Goal: Task Accomplishment & Management: Manage account settings

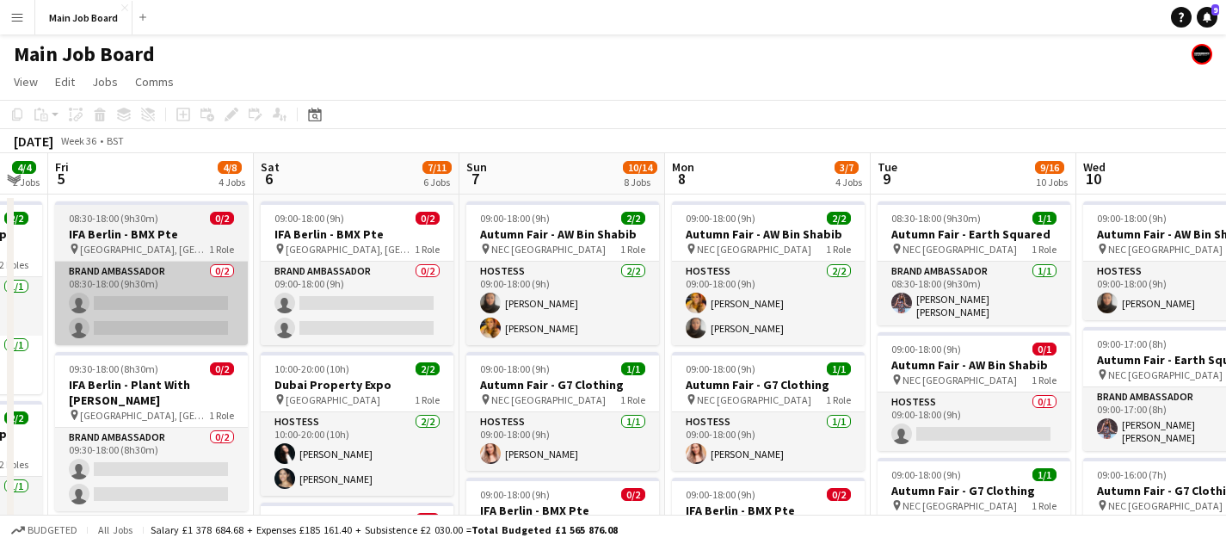
scroll to position [0, 589]
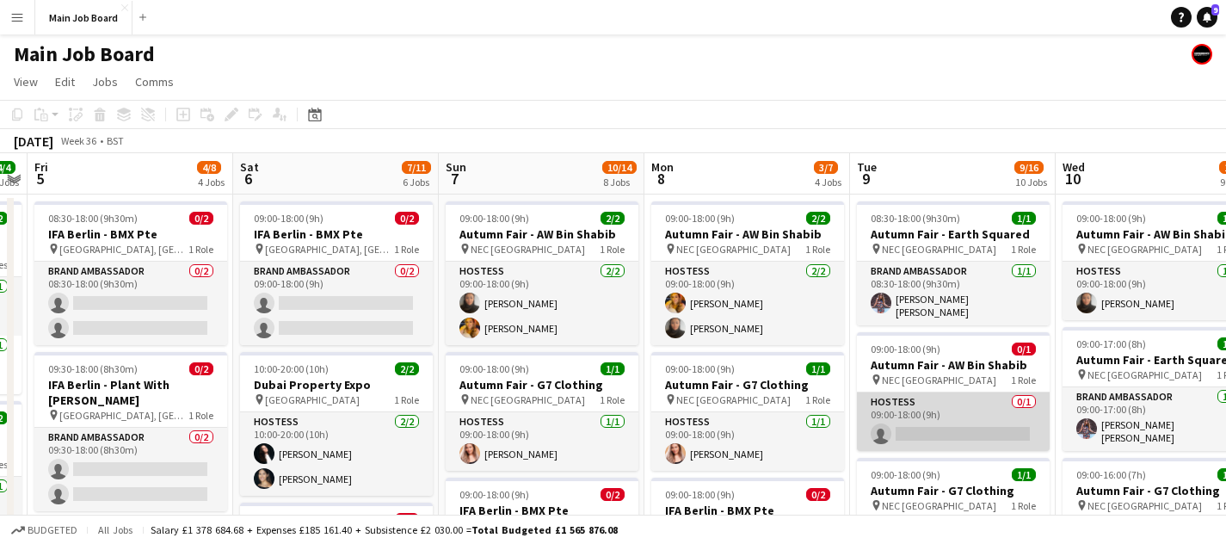
click at [938, 423] on app-card-role "Hostess 0/1 09:00-18:00 (9h) single-neutral-actions" at bounding box center [953, 421] width 193 height 58
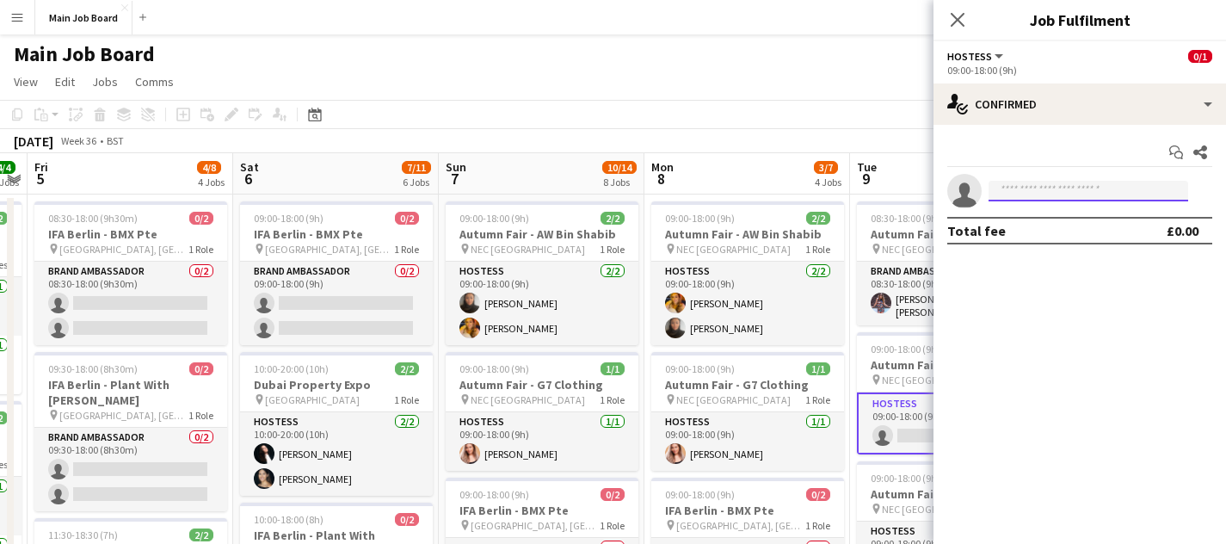
click at [1109, 197] on input at bounding box center [1088, 191] width 200 height 21
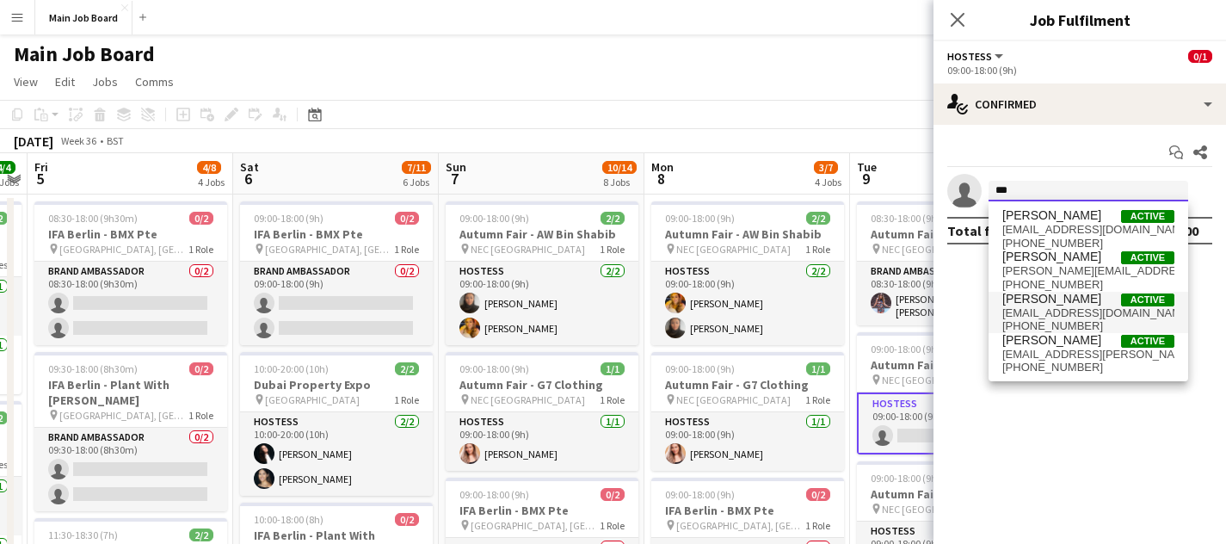
type input "***"
click at [1085, 317] on span "[EMAIL_ADDRESS][DOMAIN_NAME]" at bounding box center [1088, 313] width 172 height 14
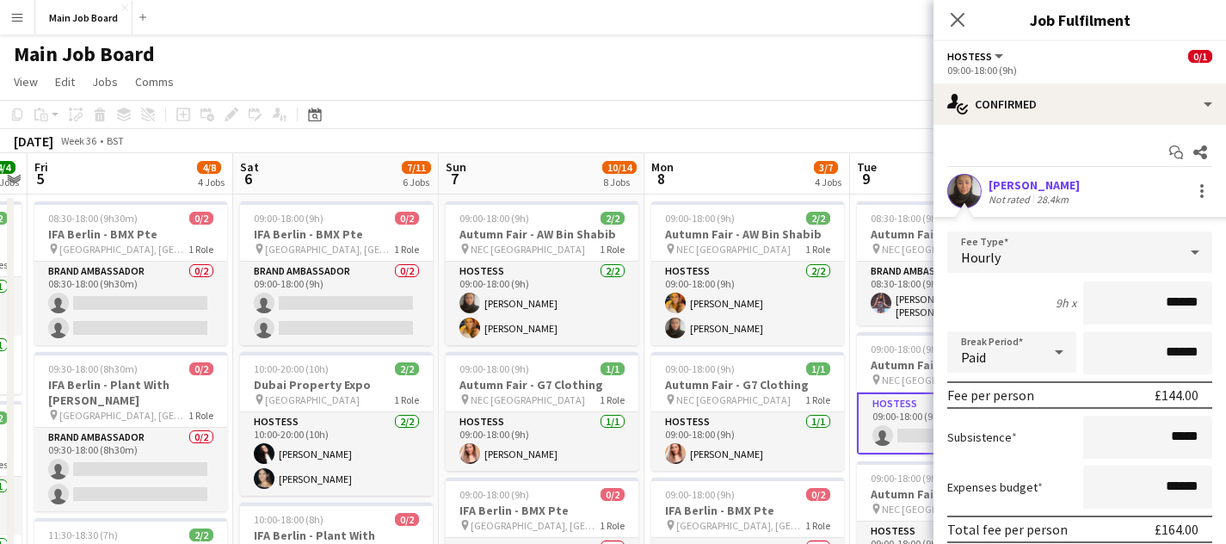
scroll to position [105, 0]
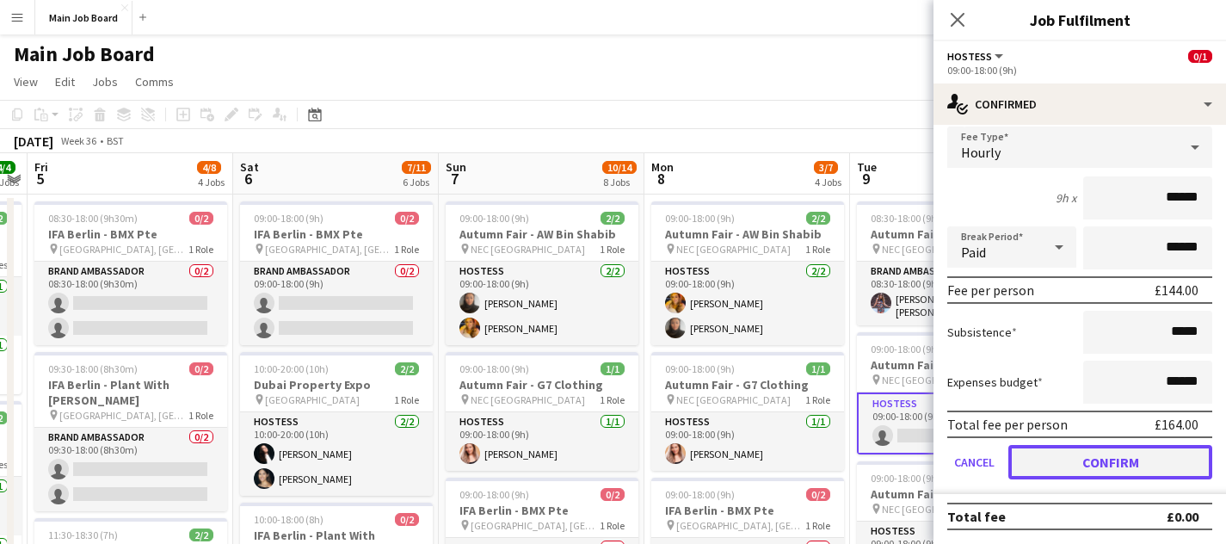
click at [1134, 465] on button "Confirm" at bounding box center [1110, 462] width 204 height 34
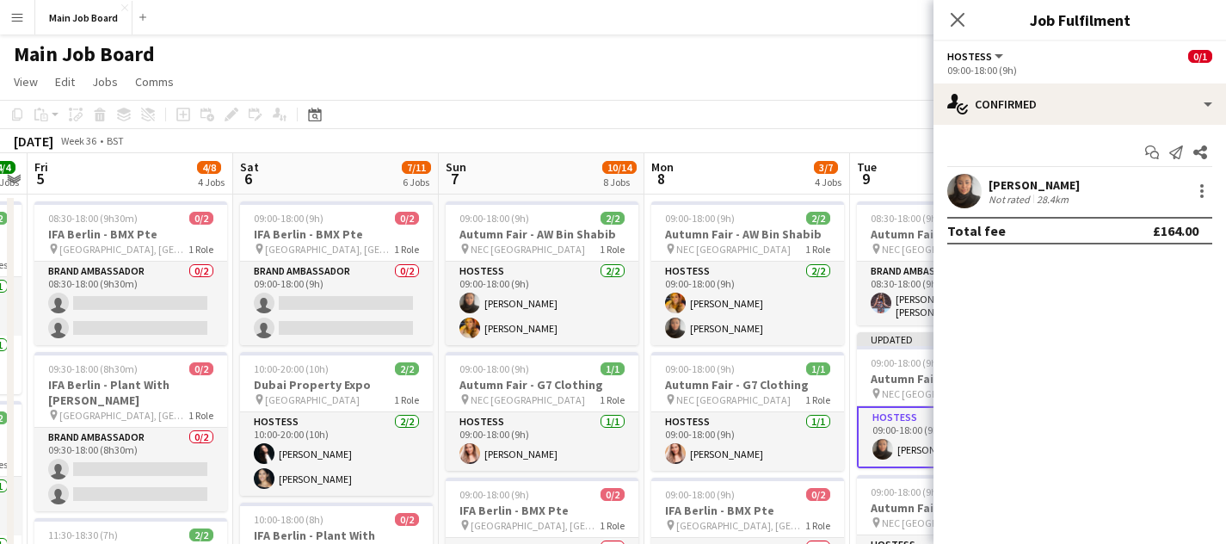
scroll to position [0, 0]
click at [765, 137] on div "[DATE] Week 36 • BST Publish 1 job Revert 1 job" at bounding box center [613, 141] width 1226 height 24
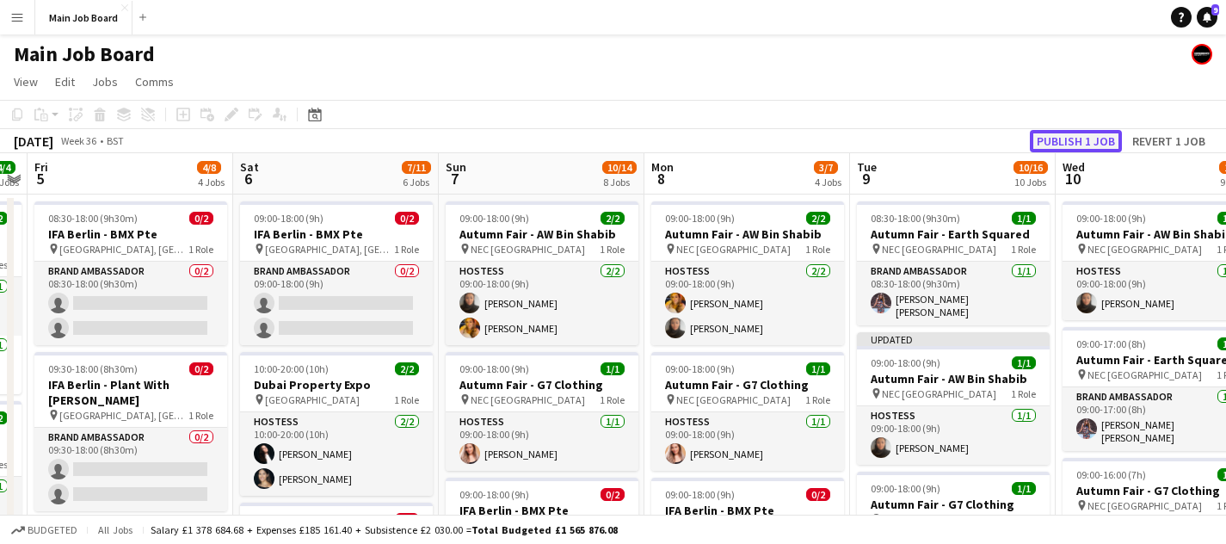
click at [1085, 138] on button "Publish 1 job" at bounding box center [1075, 141] width 92 height 22
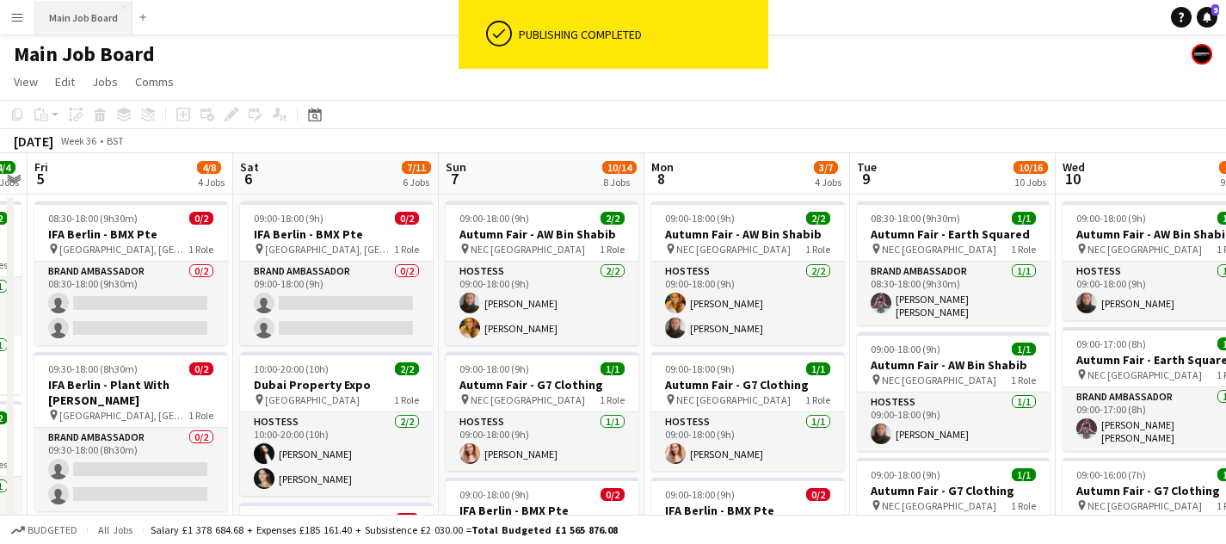
click at [116, 8] on button "Main Job Board Close" at bounding box center [83, 18] width 97 height 34
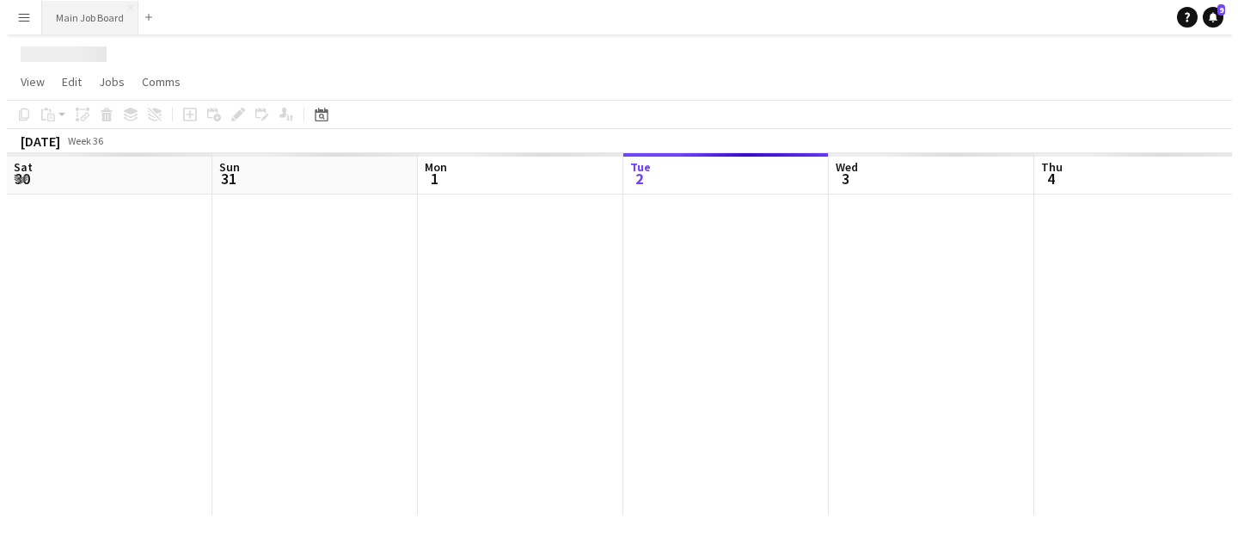
scroll to position [0, 411]
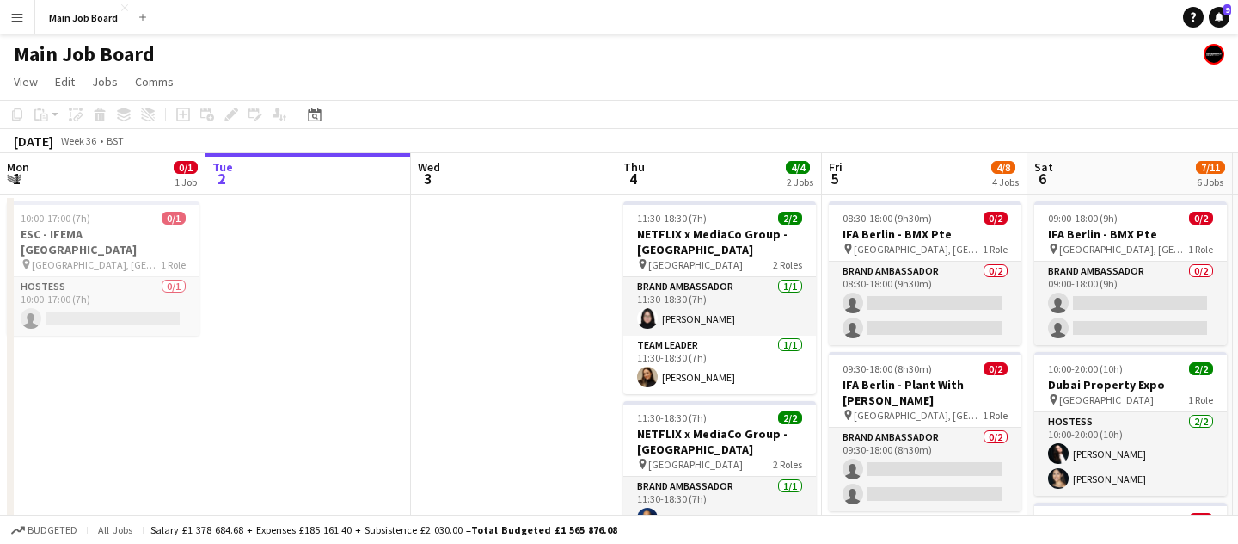
click at [9, 19] on button "Menu" at bounding box center [17, 17] width 34 height 34
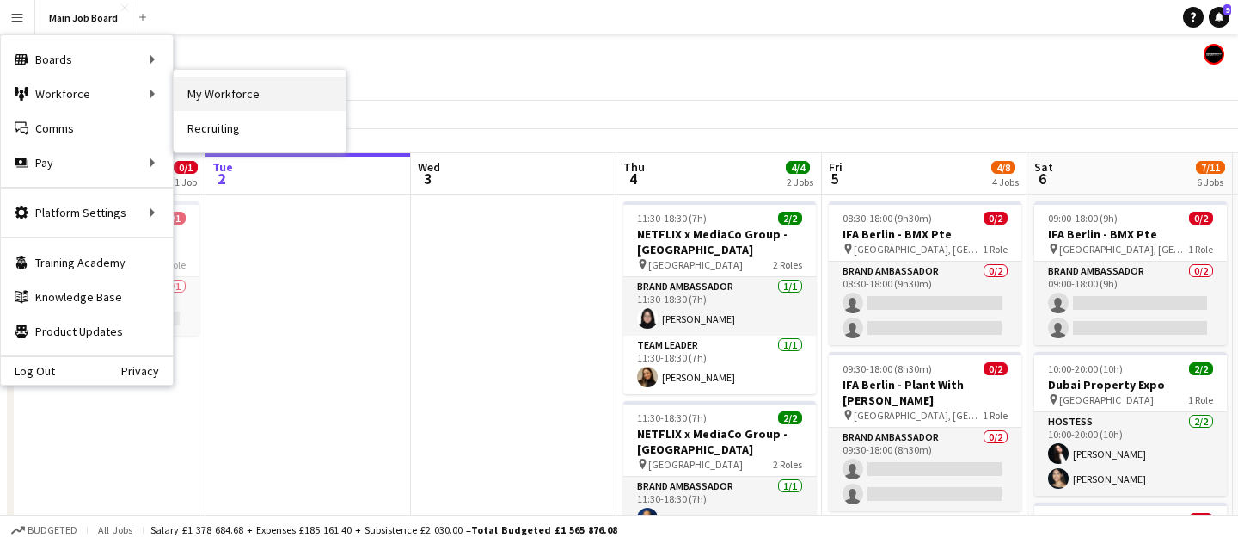
click at [243, 95] on link "My Workforce" at bounding box center [260, 94] width 172 height 34
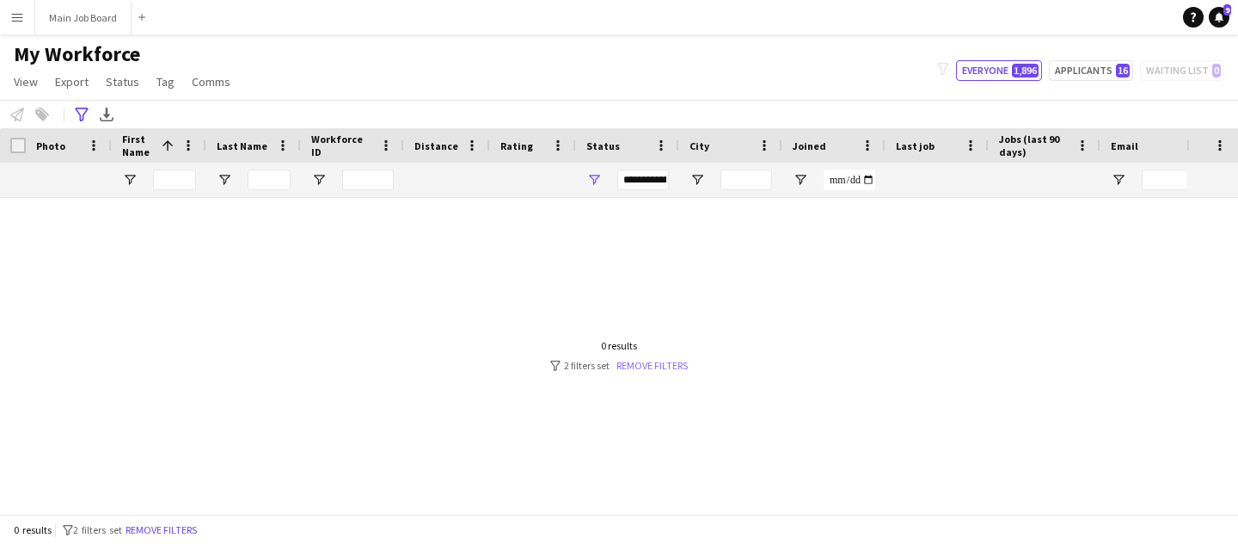
click at [644, 359] on link "Remove filters" at bounding box center [652, 365] width 71 height 13
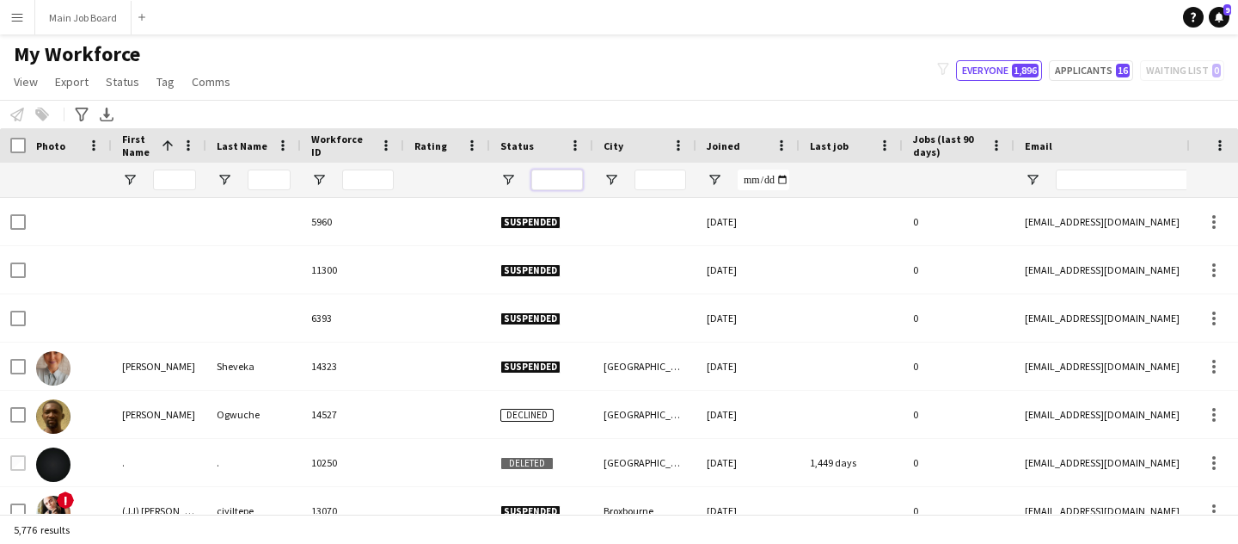
click at [551, 184] on input "Status Filter Input" at bounding box center [558, 179] width 52 height 21
click at [505, 175] on span "Open Filter Menu" at bounding box center [508, 179] width 15 height 15
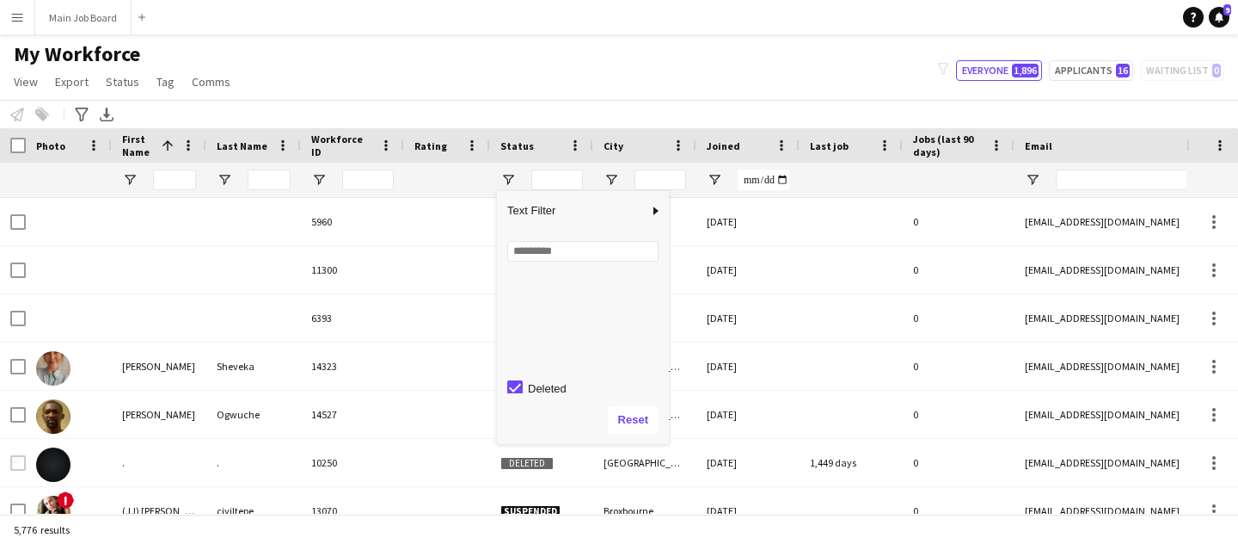
scroll to position [108, 0]
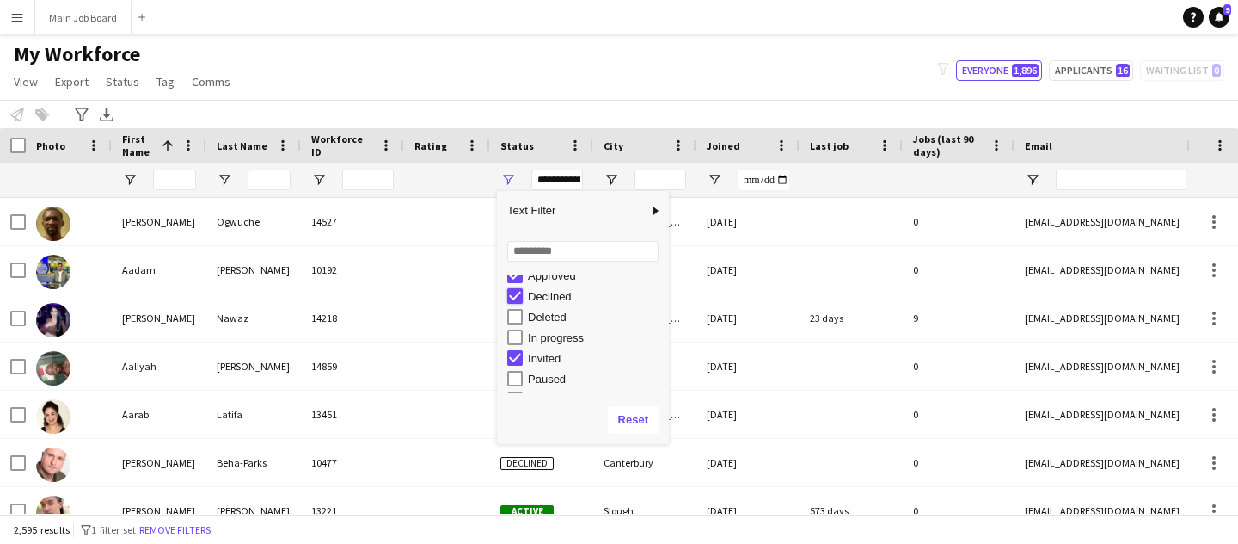
type input "**********"
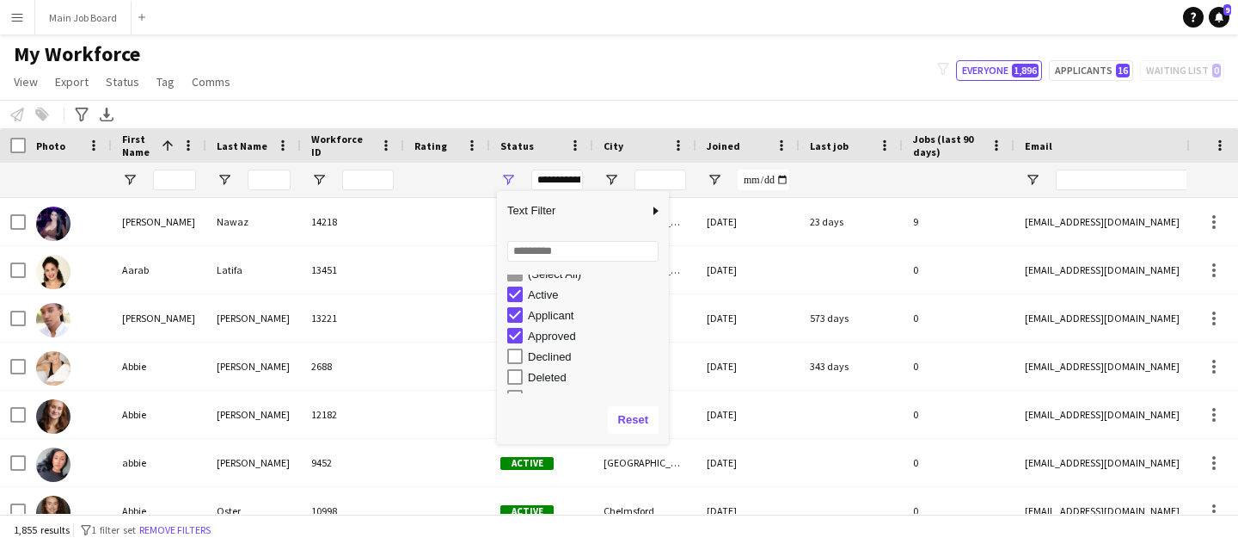
scroll to position [0, 0]
click at [195, 167] on div at bounding box center [174, 180] width 43 height 34
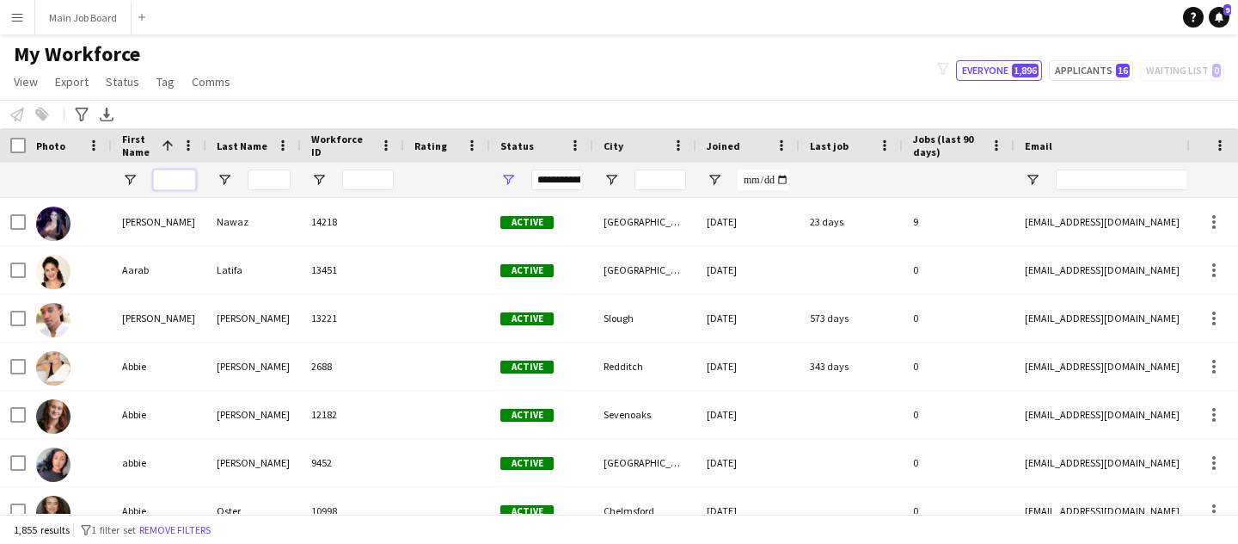
click at [185, 181] on input "First Name Filter Input" at bounding box center [174, 179] width 43 height 21
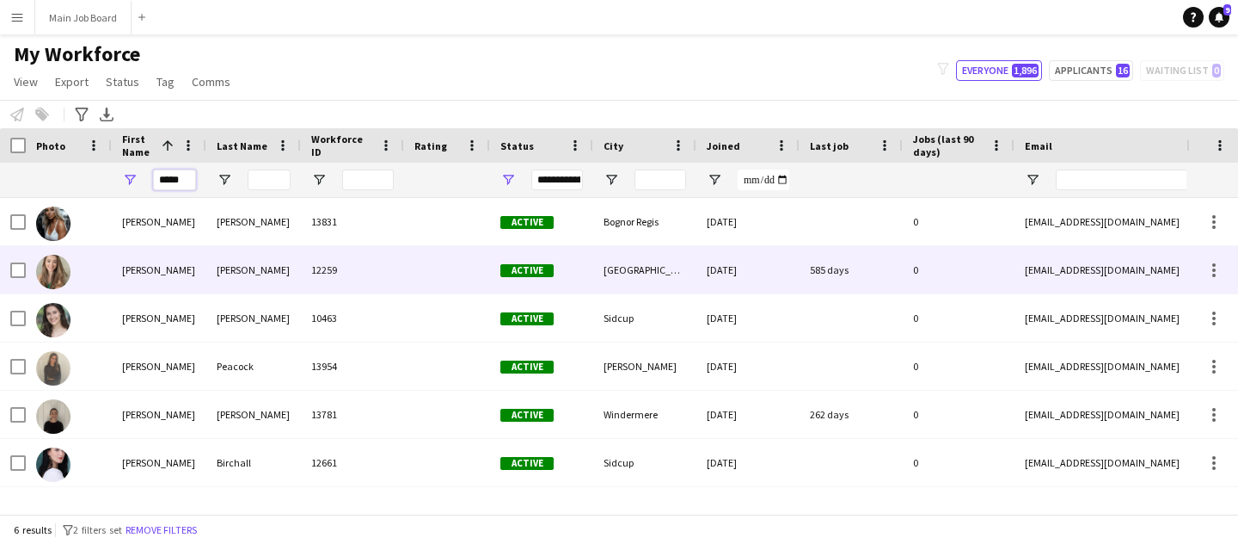
type input "*****"
click at [223, 273] on div "[PERSON_NAME]" at bounding box center [253, 269] width 95 height 47
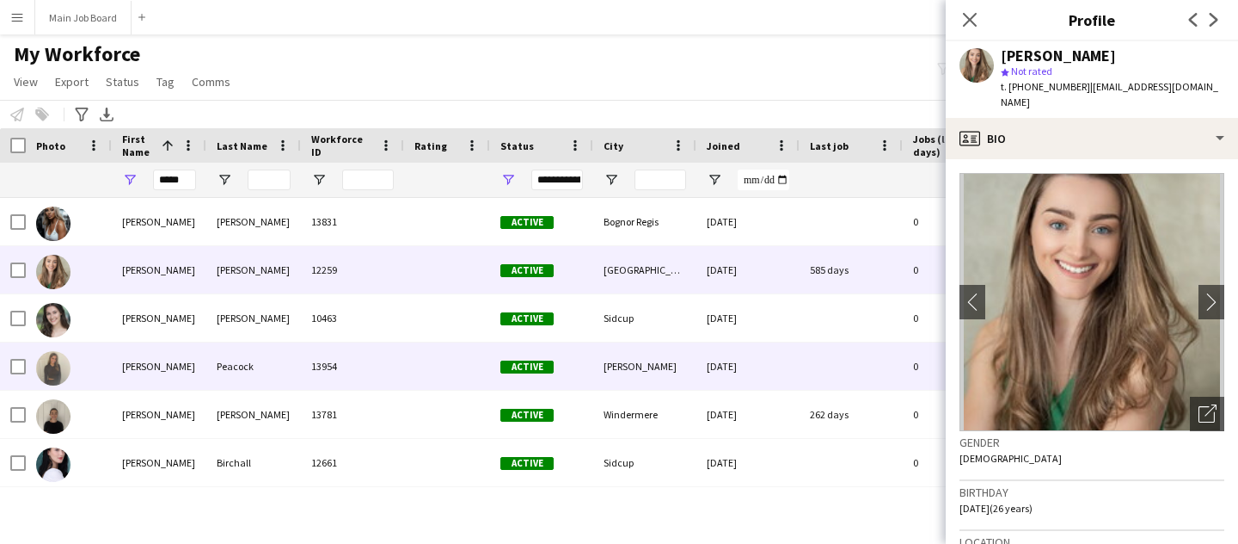
click at [216, 370] on div "Peacock" at bounding box center [253, 365] width 95 height 47
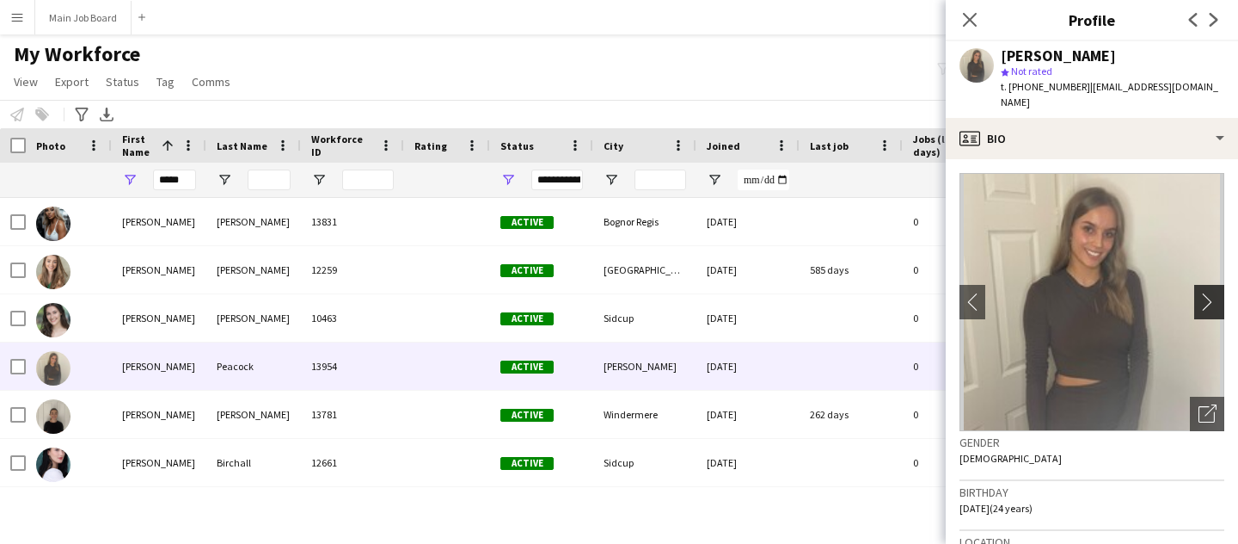
click at [1211, 285] on button "chevron-right" at bounding box center [1212, 302] width 34 height 34
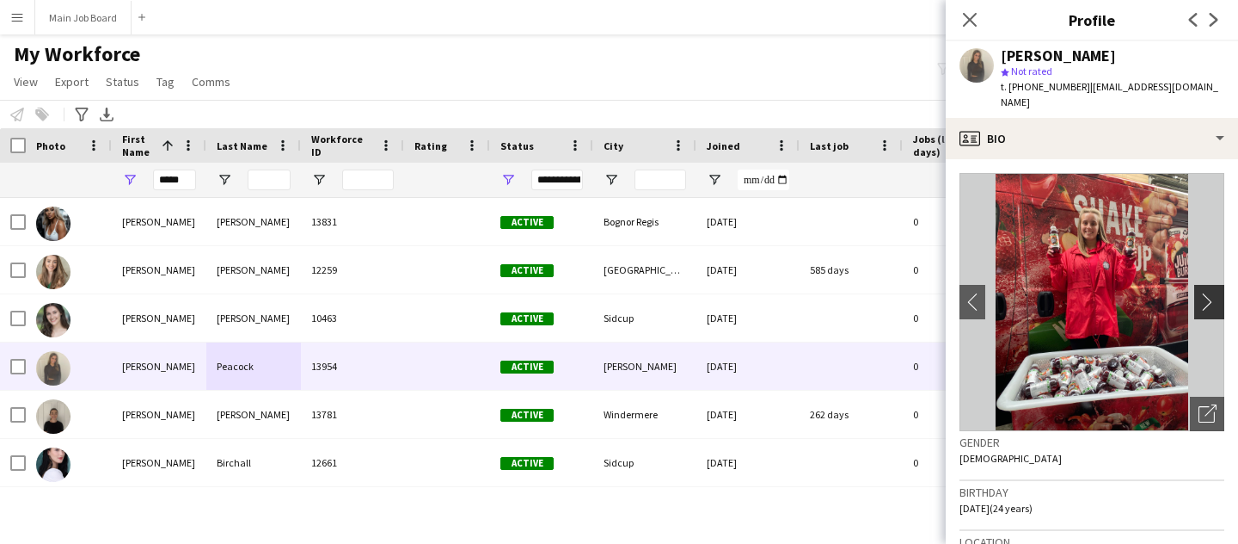
click at [1207, 285] on button "chevron-right" at bounding box center [1212, 302] width 34 height 34
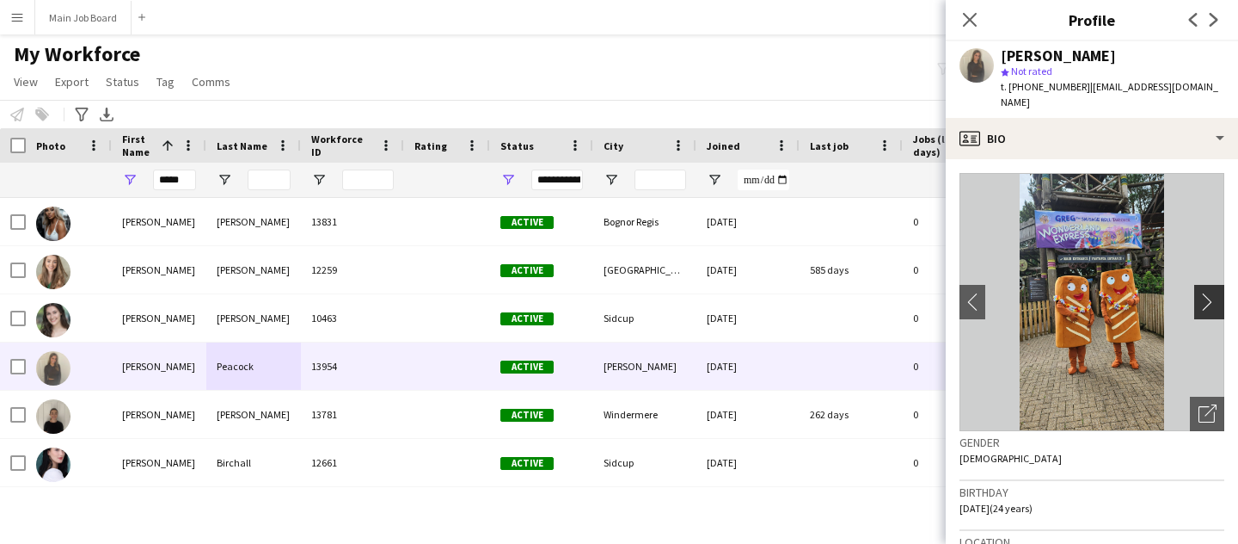
click at [1207, 285] on button "chevron-right" at bounding box center [1212, 302] width 34 height 34
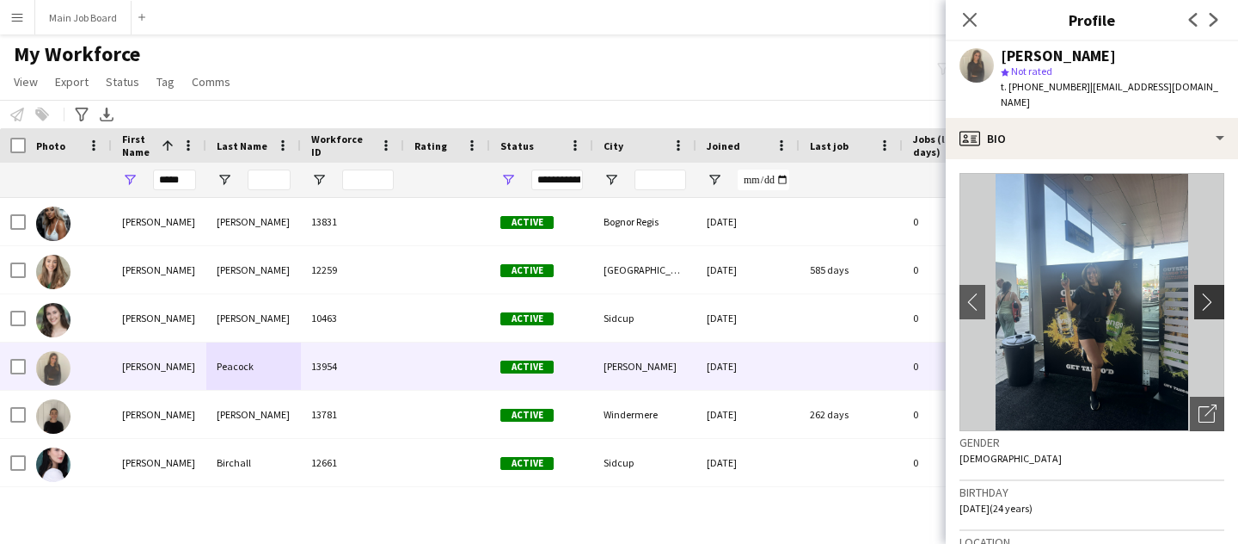
click at [1206, 292] on app-icon "chevron-right" at bounding box center [1212, 301] width 27 height 18
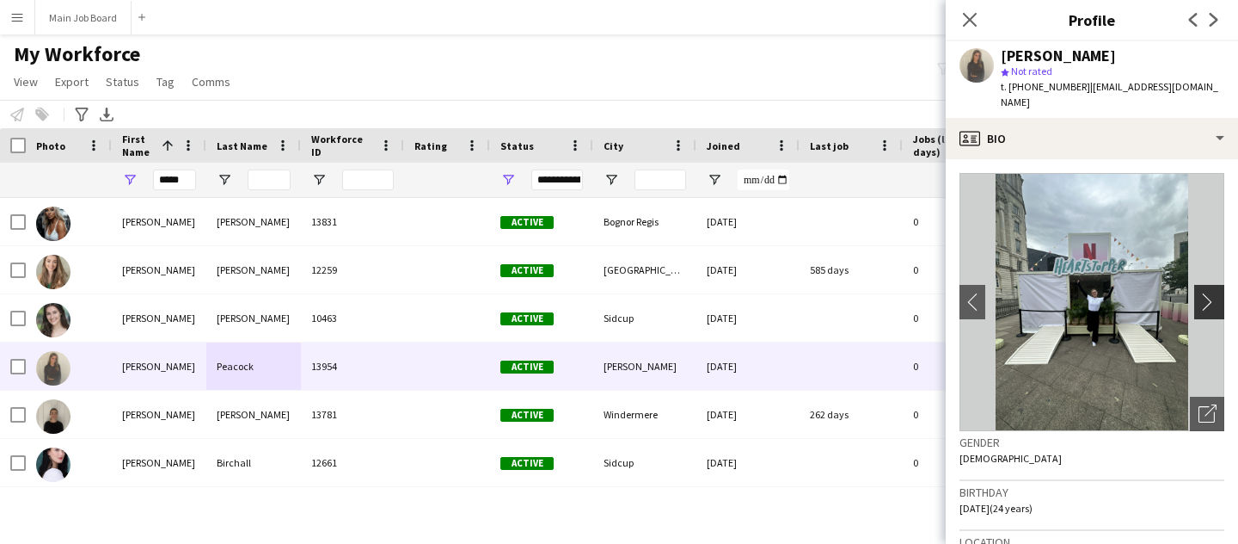
click at [1206, 292] on app-icon "chevron-right" at bounding box center [1212, 301] width 27 height 18
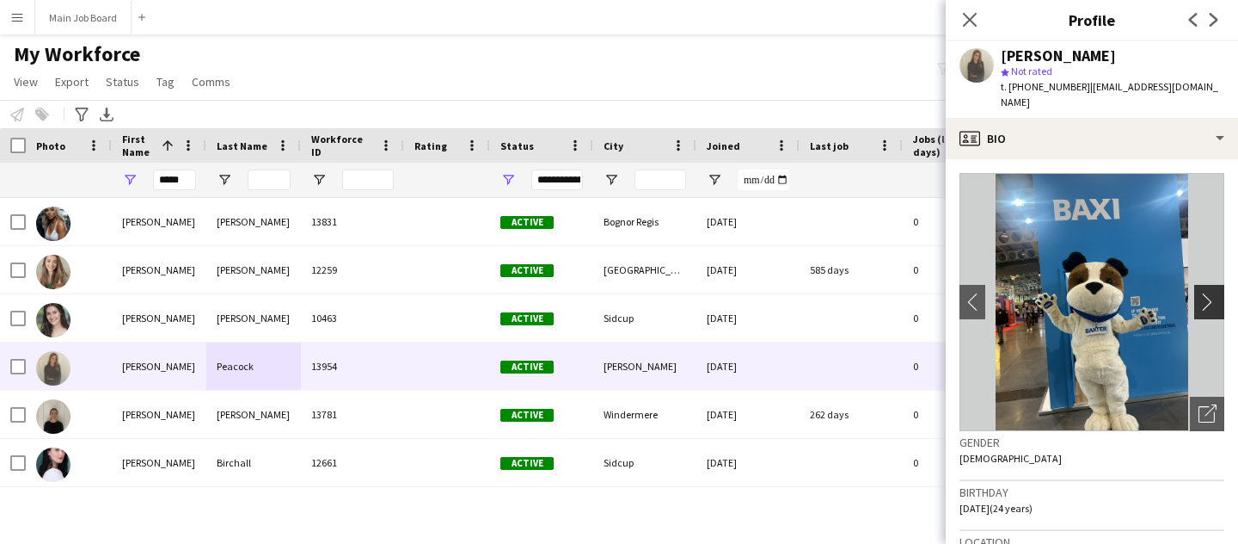
click at [1206, 292] on app-icon "chevron-right" at bounding box center [1212, 301] width 27 height 18
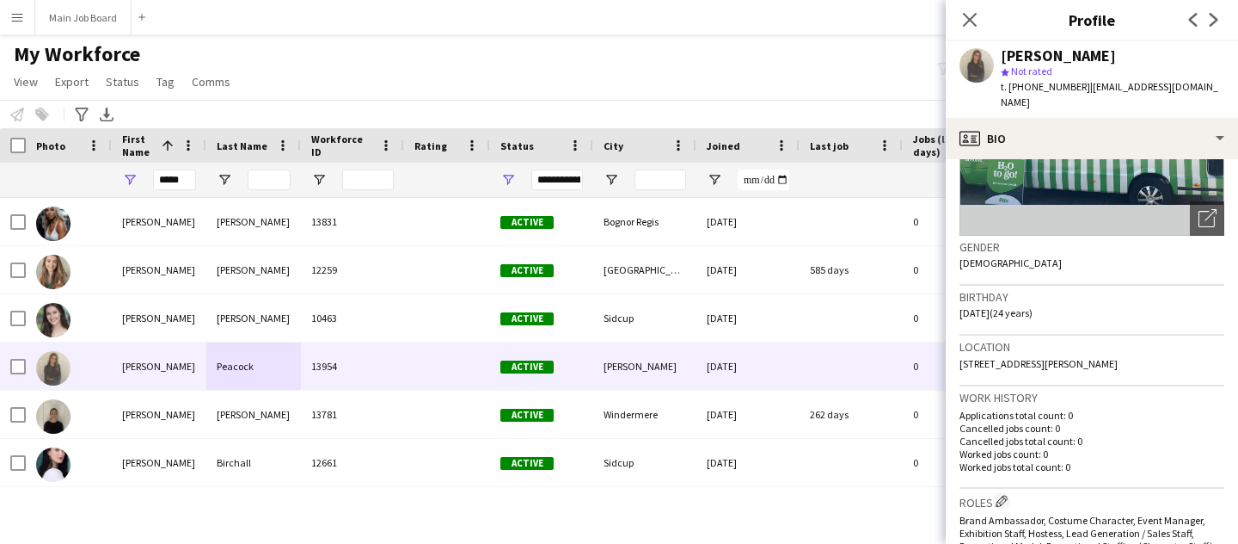
scroll to position [197, 0]
